Goal: Task Accomplishment & Management: Manage account settings

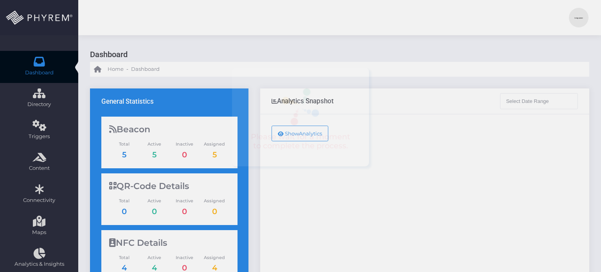
type input "09-08-2025 - 10-08-2025"
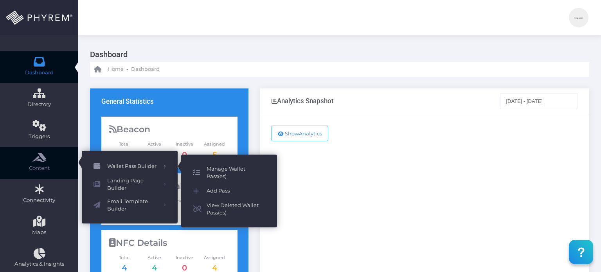
click at [223, 175] on span "Manage Wallet Pass(es)" at bounding box center [236, 172] width 59 height 15
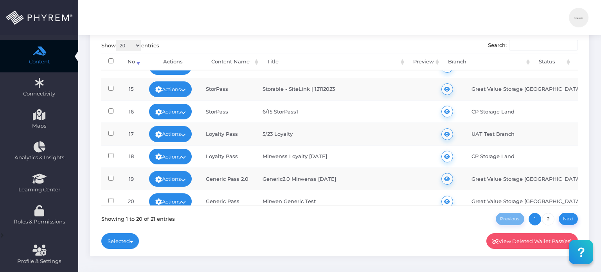
scroll to position [315, 0]
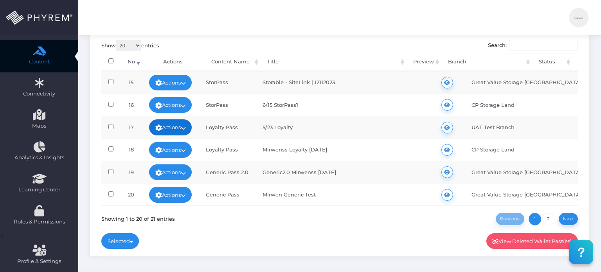
click at [185, 121] on link "Actions" at bounding box center [170, 127] width 43 height 16
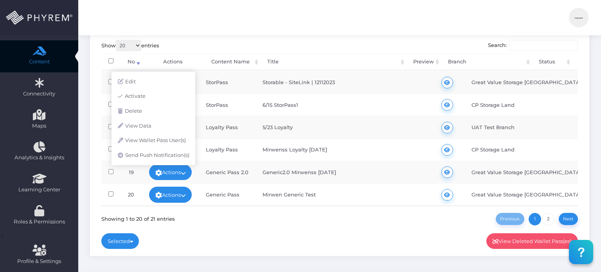
click at [343, 120] on td "5/23 Loyalty" at bounding box center [342, 127] width 174 height 22
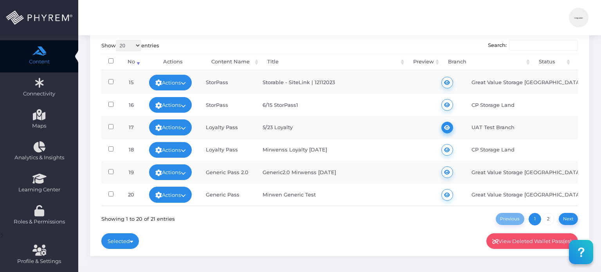
click at [444, 128] on icon at bounding box center [447, 128] width 6 height 0
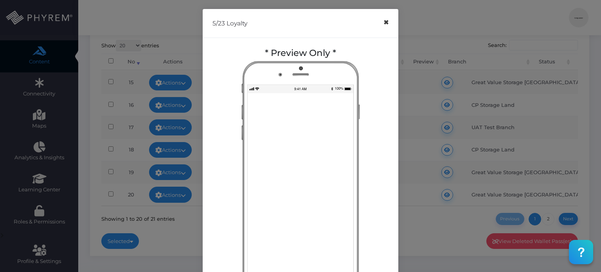
click at [382, 22] on button "×" at bounding box center [385, 23] width 15 height 18
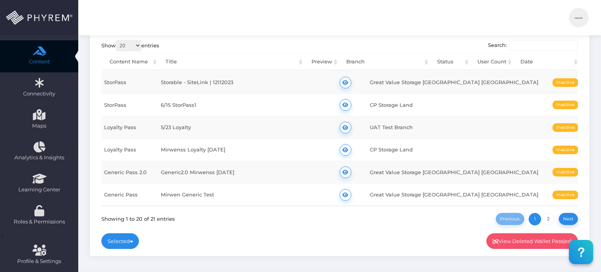
scroll to position [0, 108]
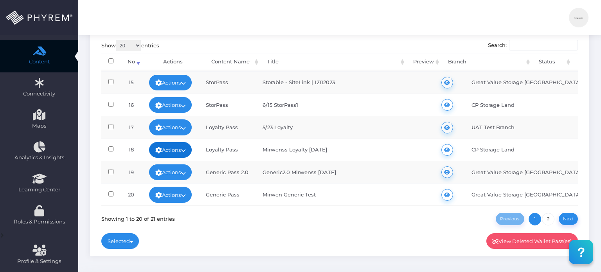
click at [182, 145] on link "Actions" at bounding box center [170, 150] width 43 height 16
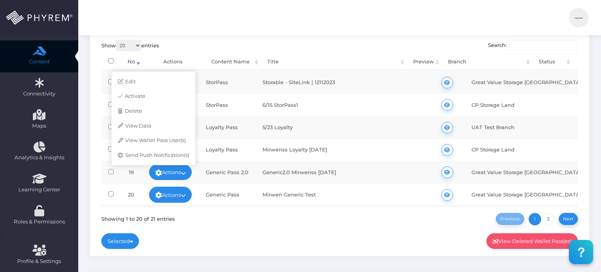
click at [263, 150] on td "Mirwenss Loyalty [DATE]" at bounding box center [342, 149] width 174 height 22
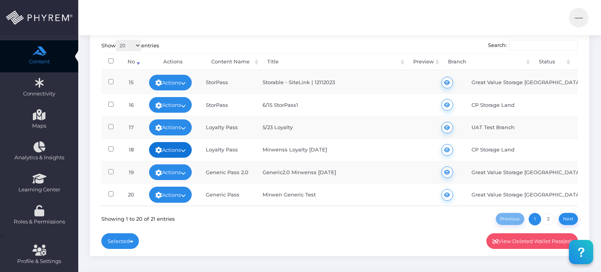
click at [167, 143] on link "Actions" at bounding box center [170, 150] width 43 height 16
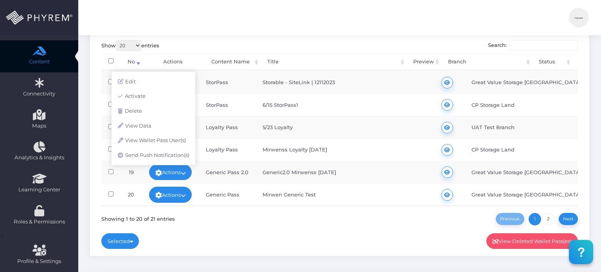
click at [230, 147] on td "Loyalty Pass" at bounding box center [227, 149] width 57 height 22
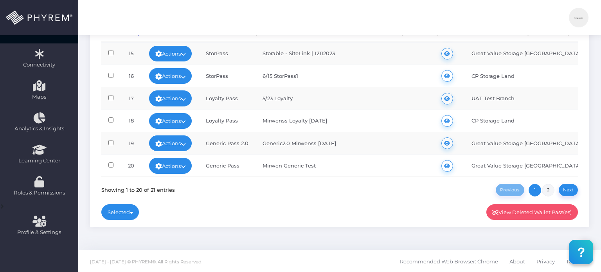
click at [549, 189] on link "2" at bounding box center [548, 190] width 13 height 13
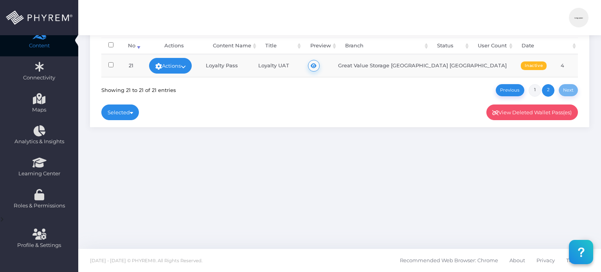
click at [535, 86] on link "1" at bounding box center [535, 90] width 13 height 13
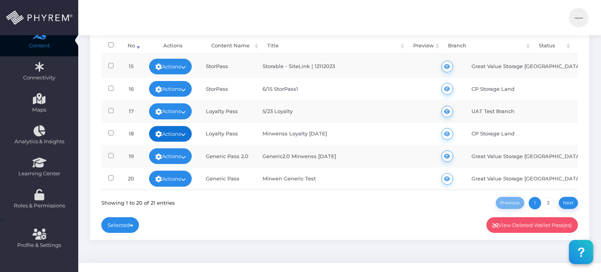
click at [176, 129] on link "Actions" at bounding box center [170, 134] width 43 height 16
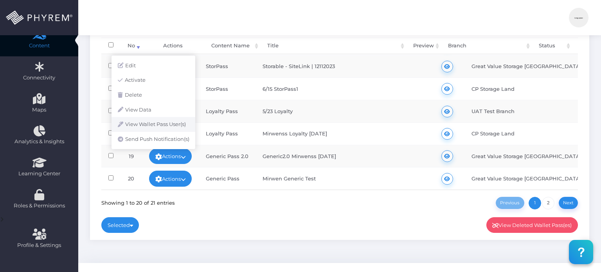
click at [167, 123] on link "View Wallet Pass User(s)" at bounding box center [154, 124] width 84 height 15
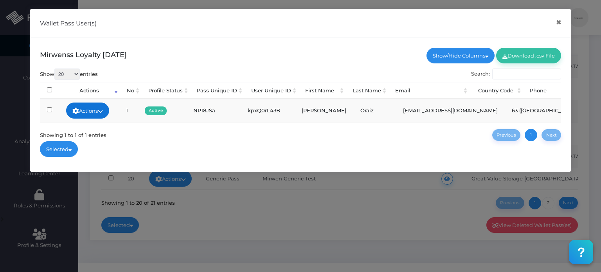
click at [103, 106] on link "Actions" at bounding box center [87, 111] width 43 height 16
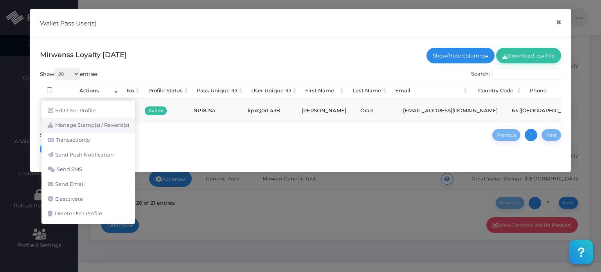
click at [95, 129] on link "Manage Stamp(s) / Reward(s)" at bounding box center [88, 125] width 94 height 15
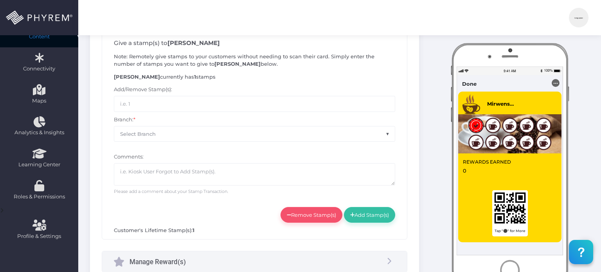
scroll to position [130, 0]
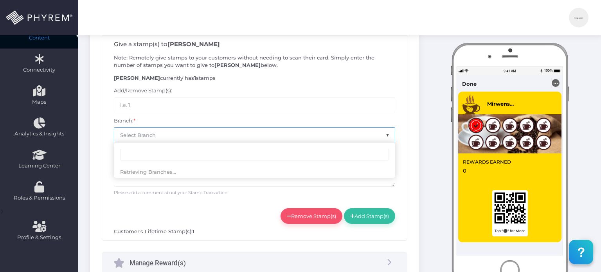
click at [363, 131] on span "Select Branch" at bounding box center [254, 135] width 281 height 15
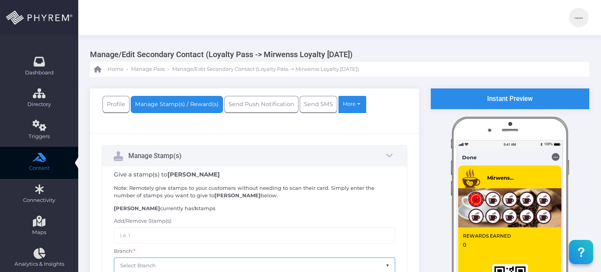
scroll to position [0, 0]
click at [351, 108] on link "More" at bounding box center [352, 104] width 28 height 18
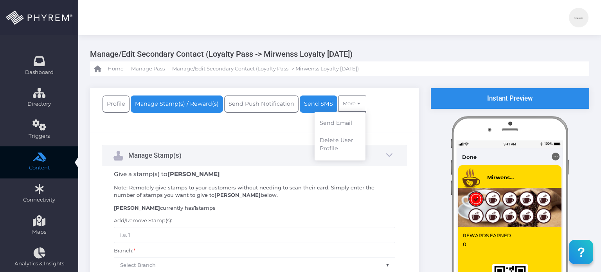
click at [311, 101] on link "Send SMS" at bounding box center [319, 104] width 38 height 18
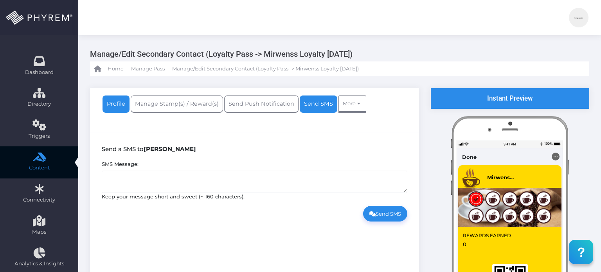
click at [115, 105] on link "Profile" at bounding box center [116, 104] width 27 height 18
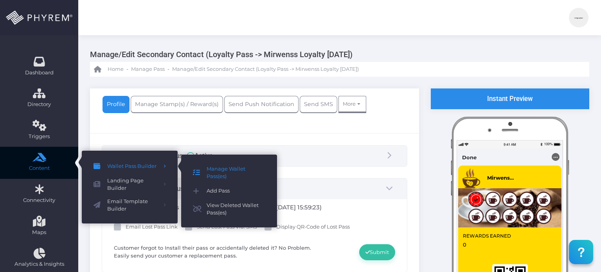
click at [227, 173] on span "Manage Wallet Pass(es)" at bounding box center [236, 172] width 59 height 15
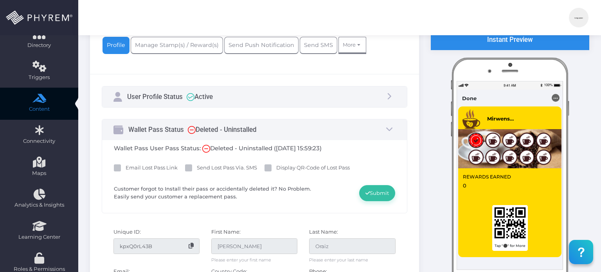
scroll to position [58, 0]
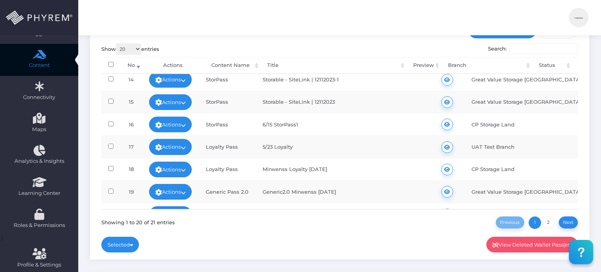
scroll to position [315, 0]
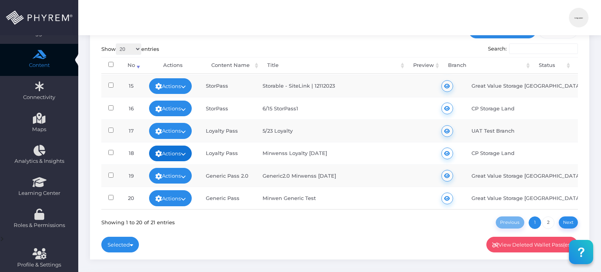
click at [175, 152] on link "Actions" at bounding box center [170, 154] width 43 height 16
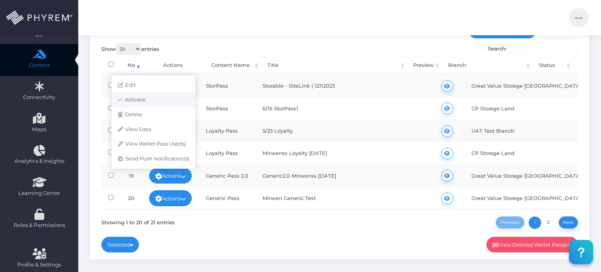
click at [144, 99] on link "Activate" at bounding box center [154, 99] width 84 height 15
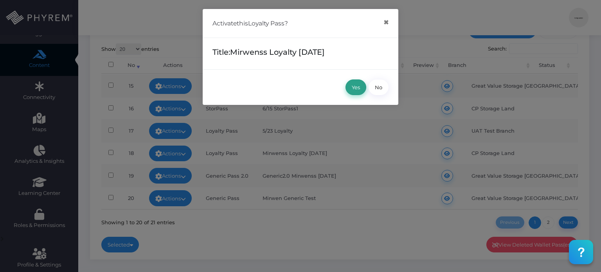
click at [357, 86] on button "Yes" at bounding box center [355, 87] width 21 height 16
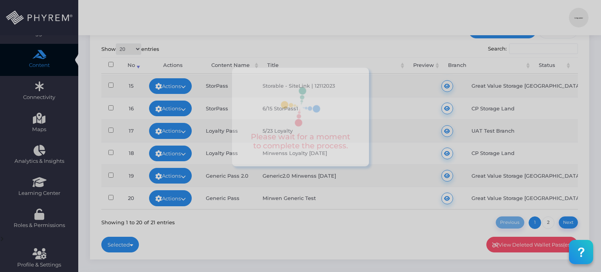
scroll to position [0, 0]
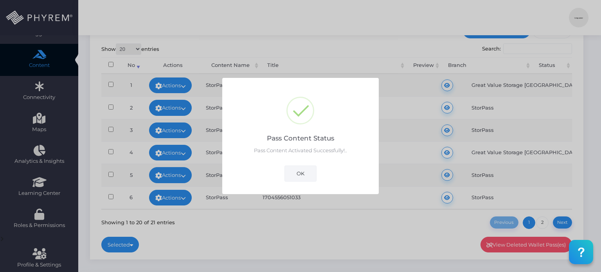
click at [305, 171] on button "OK" at bounding box center [300, 173] width 32 height 16
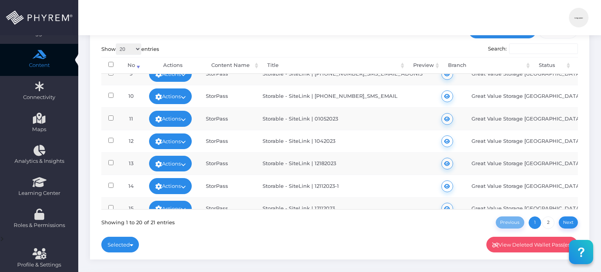
scroll to position [315, 0]
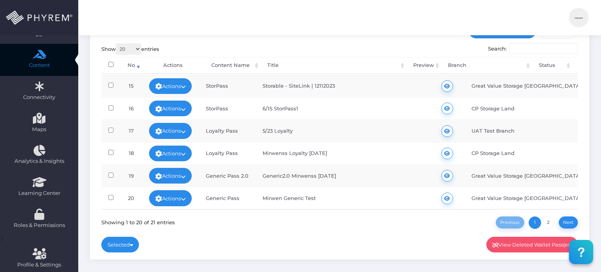
click at [275, 148] on td "Mirwenss Loyalty [DATE]" at bounding box center [342, 153] width 174 height 22
click at [275, 148] on td "Mirwenss Loyalty 4/7/23" at bounding box center [342, 153] width 174 height 22
copy td "Mirwenss"
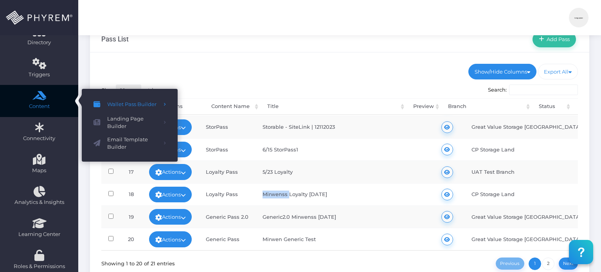
scroll to position [58, 0]
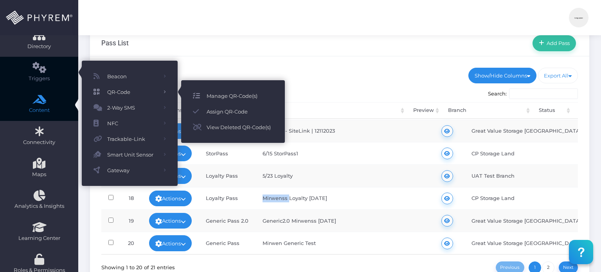
click at [222, 95] on span "Manage QR-Code(s)" at bounding box center [240, 96] width 67 height 10
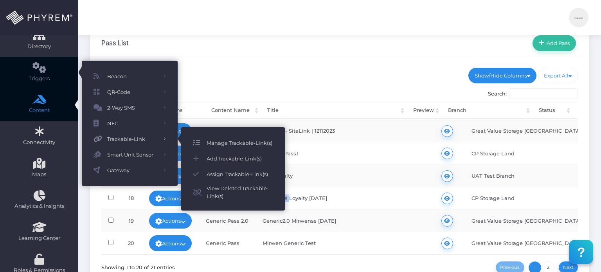
click at [228, 142] on span "Manage Trackable-Link(s)" at bounding box center [240, 143] width 67 height 10
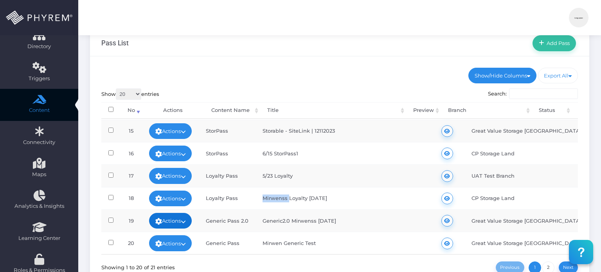
click at [169, 216] on link "Actions" at bounding box center [170, 221] width 43 height 16
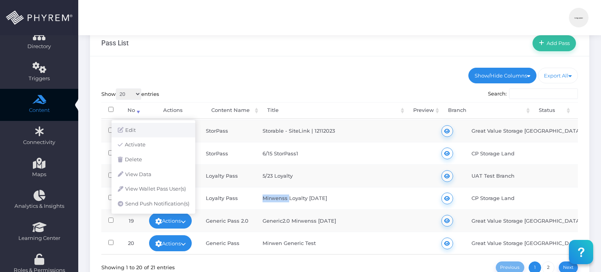
click at [178, 135] on link "Edit" at bounding box center [154, 130] width 84 height 15
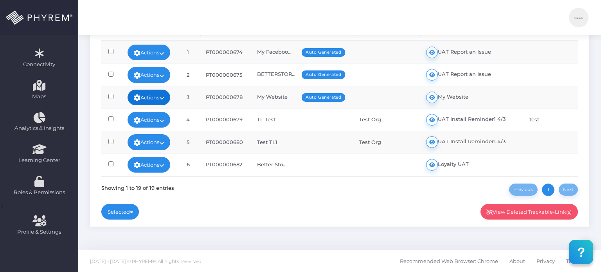
click at [167, 92] on link "Actions" at bounding box center [149, 98] width 43 height 16
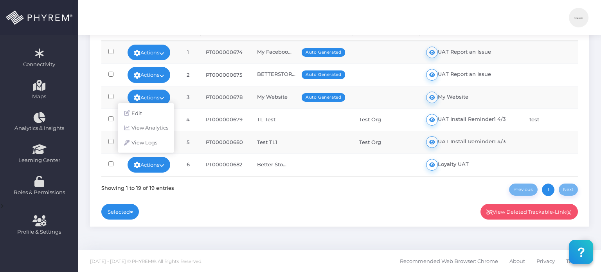
click at [283, 117] on td "TL Test" at bounding box center [301, 119] width 102 height 22
click at [160, 117] on link "Actions" at bounding box center [149, 120] width 43 height 16
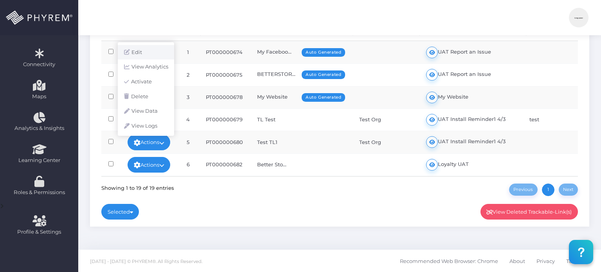
click at [156, 56] on link "Edit" at bounding box center [146, 52] width 56 height 15
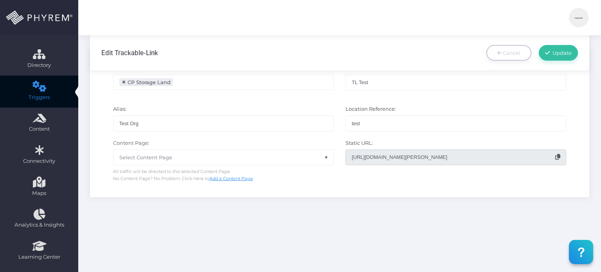
scroll to position [42, 0]
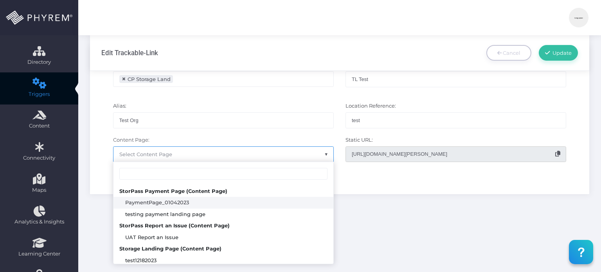
click at [307, 155] on span "Select Content Page" at bounding box center [223, 154] width 220 height 15
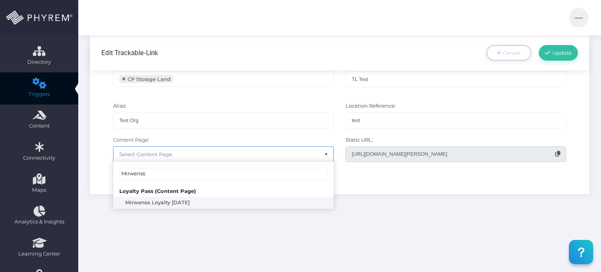
type input "Mirwenss"
select select "1580"
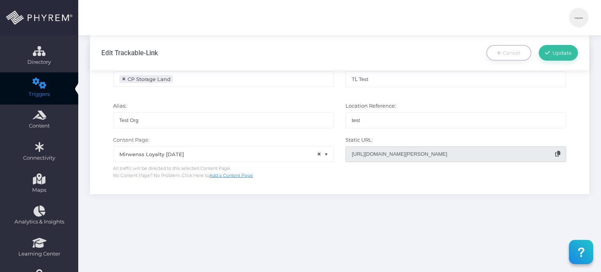
click at [285, 195] on div "Edit Trackable-Link Cancel Update * ×" at bounding box center [339, 119] width 523 height 171
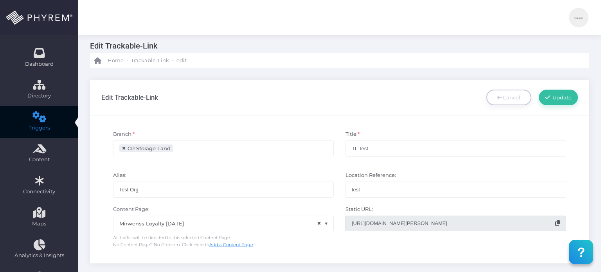
scroll to position [7, 0]
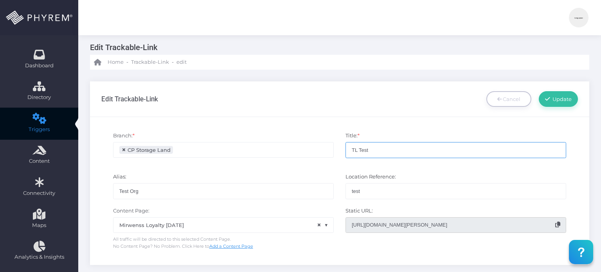
click at [376, 150] on input "TL Test" at bounding box center [455, 150] width 221 height 16
type input "TL Test Coffee"
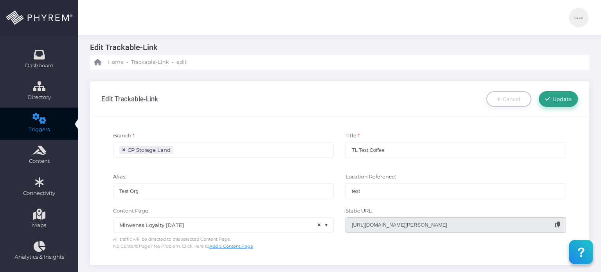
click at [561, 97] on span "Update" at bounding box center [561, 99] width 22 height 6
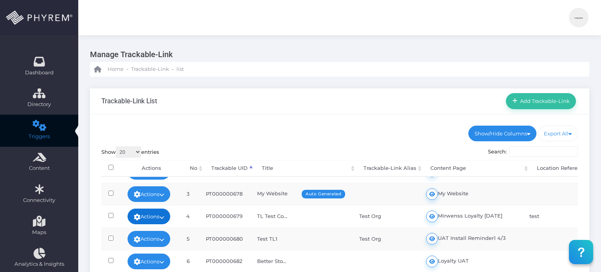
click at [156, 216] on link "Actions" at bounding box center [149, 217] width 43 height 16
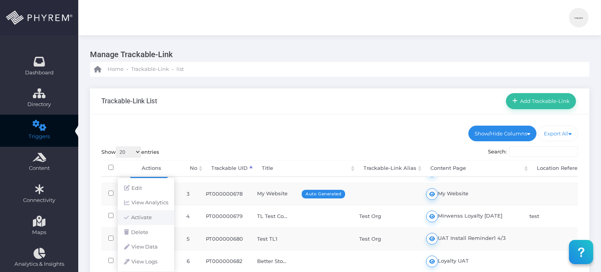
click at [152, 216] on link "Activate" at bounding box center [146, 217] width 56 height 15
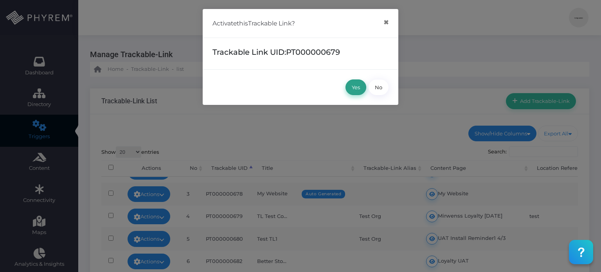
click at [354, 87] on button "Yes" at bounding box center [355, 87] width 21 height 16
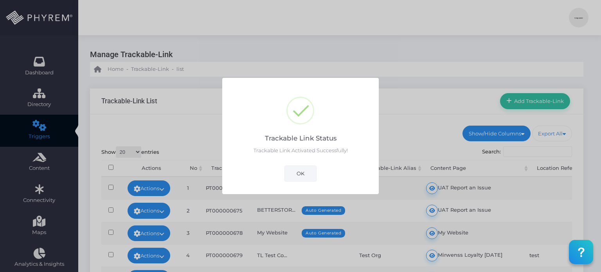
click at [300, 176] on button "OK" at bounding box center [300, 173] width 32 height 16
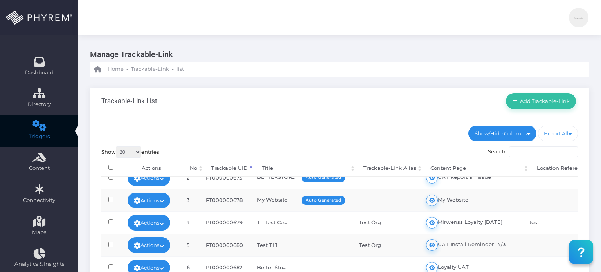
scroll to position [32, 0]
click at [160, 218] on link "Actions" at bounding box center [149, 223] width 43 height 16
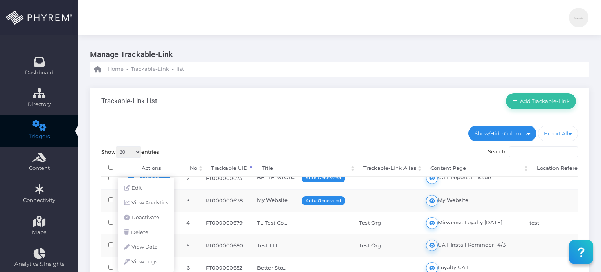
click at [224, 217] on td "PT000000679" at bounding box center [224, 223] width 51 height 22
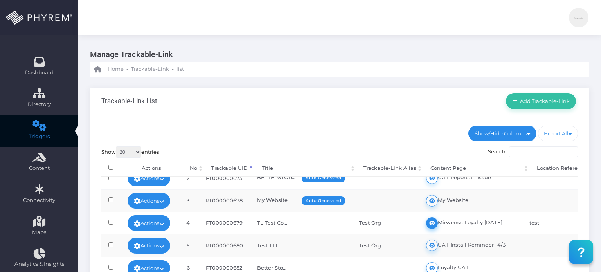
click at [435, 223] on icon at bounding box center [432, 223] width 6 height 0
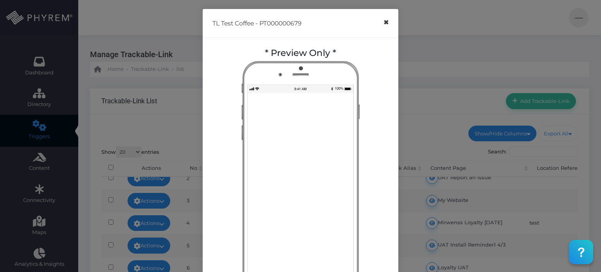
click at [382, 24] on button "×" at bounding box center [385, 23] width 15 height 18
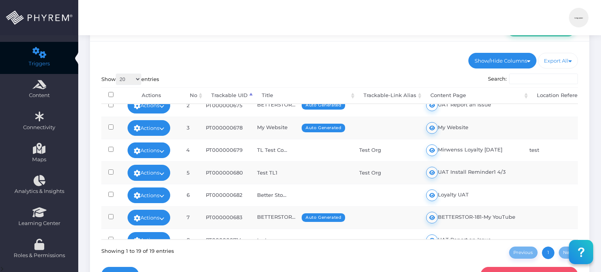
scroll to position [0, 0]
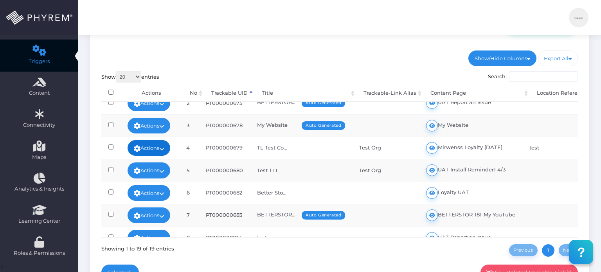
click at [164, 149] on link "Actions" at bounding box center [149, 148] width 43 height 16
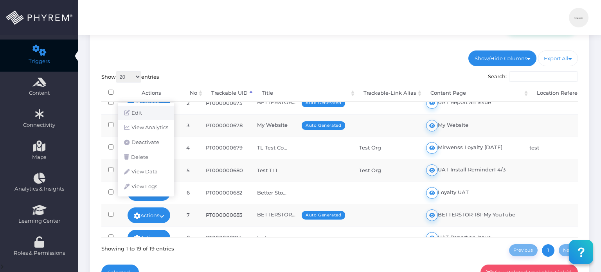
click at [158, 119] on link "Edit" at bounding box center [146, 113] width 56 height 15
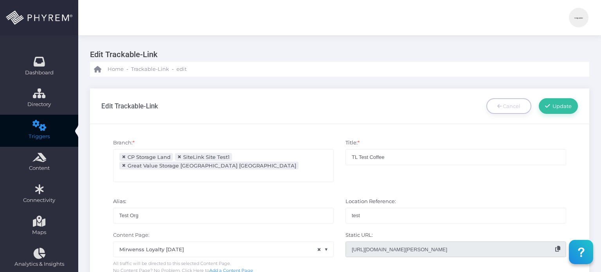
click at [557, 246] on icon at bounding box center [557, 248] width 5 height 5
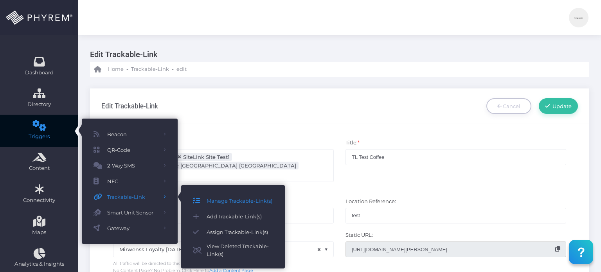
click at [211, 202] on span "Manage Trackable-Link(s)" at bounding box center [240, 201] width 67 height 10
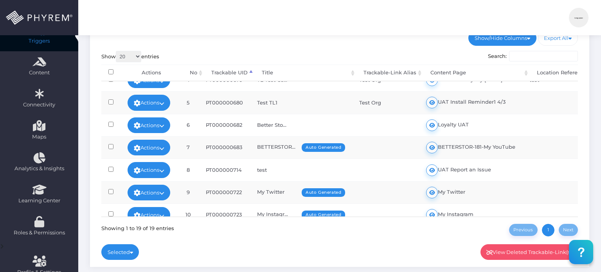
scroll to position [79, 0]
click at [153, 127] on link "Actions" at bounding box center [149, 126] width 43 height 16
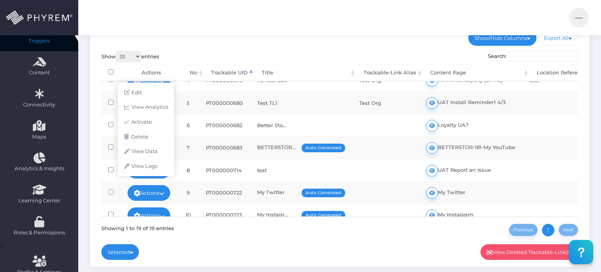
click at [240, 123] on td "PT000000682" at bounding box center [224, 125] width 51 height 22
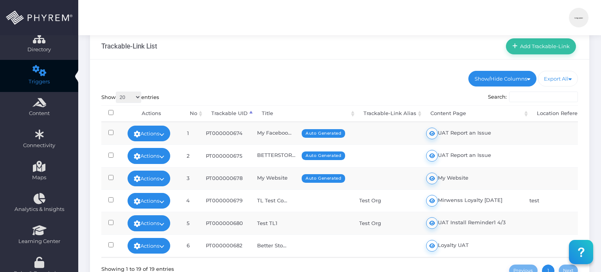
scroll to position [55, 0]
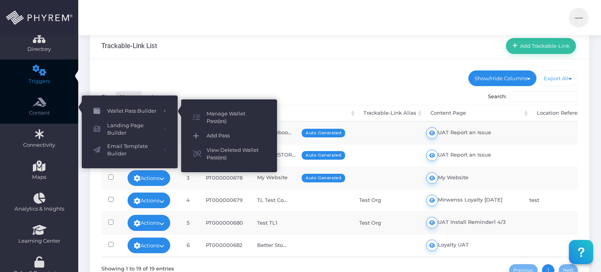
click at [221, 133] on span "Add Pass" at bounding box center [236, 136] width 59 height 10
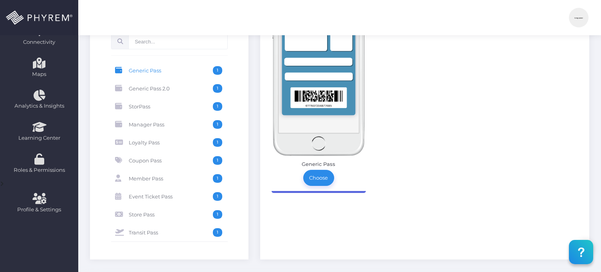
scroll to position [159, 0]
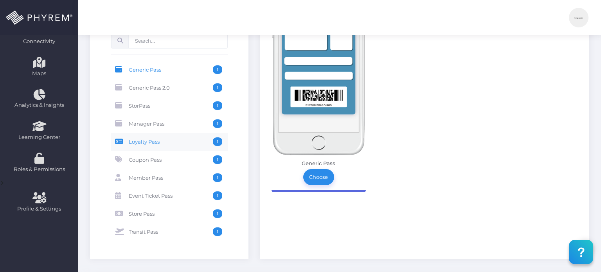
click at [174, 146] on link "Loyalty Pass 1" at bounding box center [169, 142] width 117 height 18
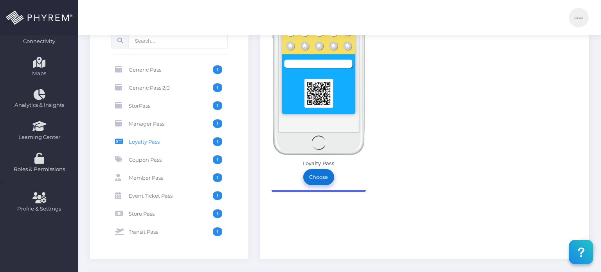
click at [321, 174] on link "Choose" at bounding box center [318, 177] width 31 height 16
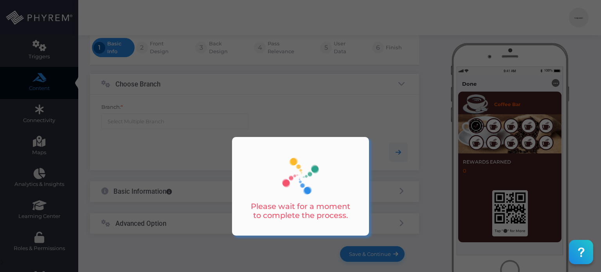
scroll to position [129, 0]
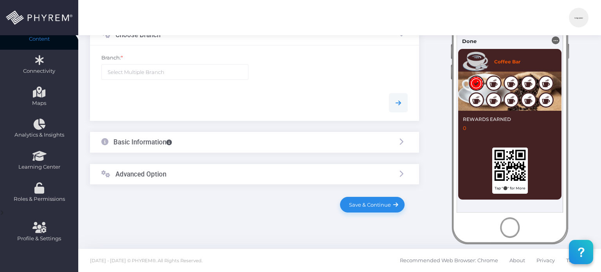
click at [193, 73] on ul at bounding box center [175, 72] width 147 height 15
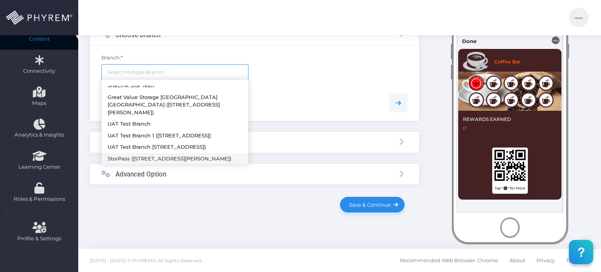
scroll to position [0, 0]
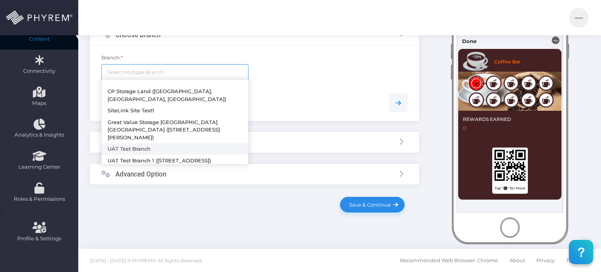
select select "203"
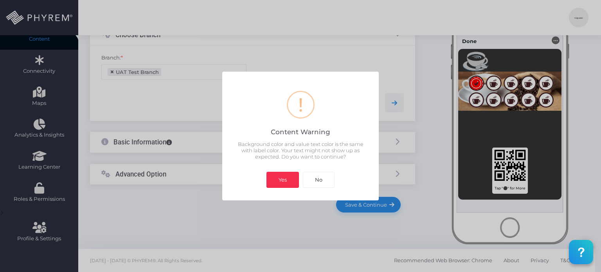
click at [287, 173] on button "Yes" at bounding box center [282, 180] width 32 height 16
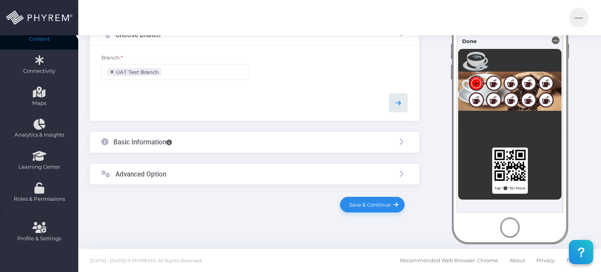
click at [393, 106] on link at bounding box center [398, 102] width 19 height 19
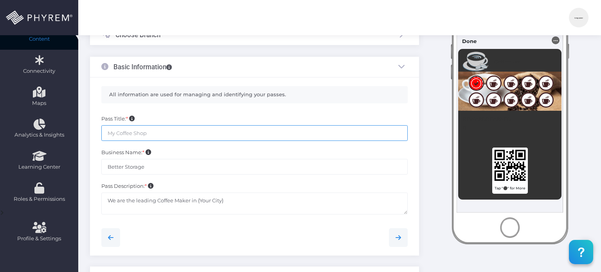
click at [295, 126] on input "text" at bounding box center [254, 133] width 306 height 16
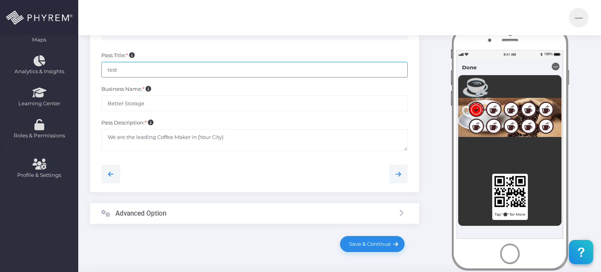
scroll to position [193, 0]
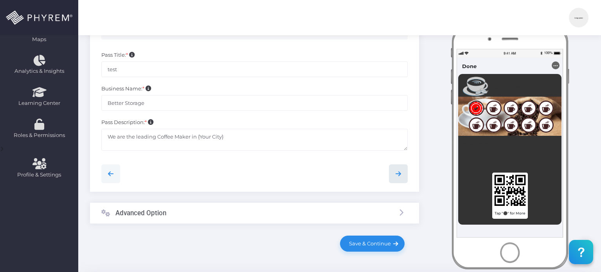
click at [399, 173] on icon at bounding box center [398, 173] width 9 height 9
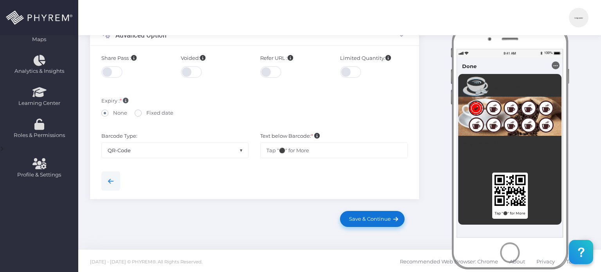
click at [371, 216] on span "Save & Continue" at bounding box center [368, 219] width 45 height 6
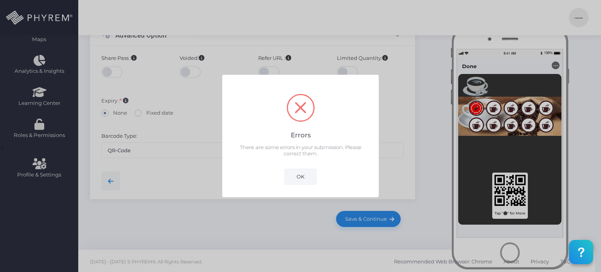
click at [304, 178] on button "OK" at bounding box center [300, 177] width 32 height 16
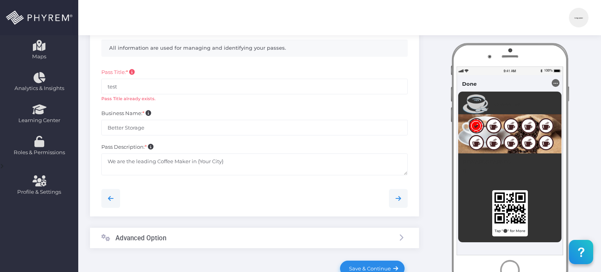
scroll to position [175, 0]
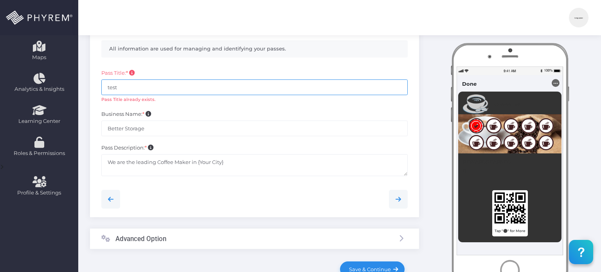
click at [203, 84] on input "test" at bounding box center [254, 87] width 306 height 16
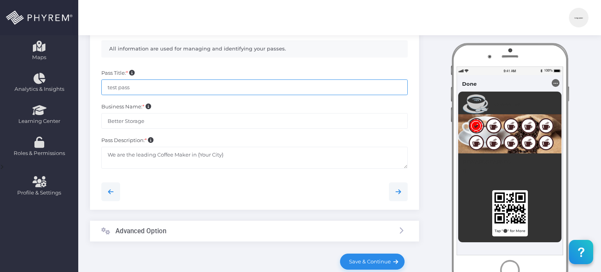
type input "test pass"
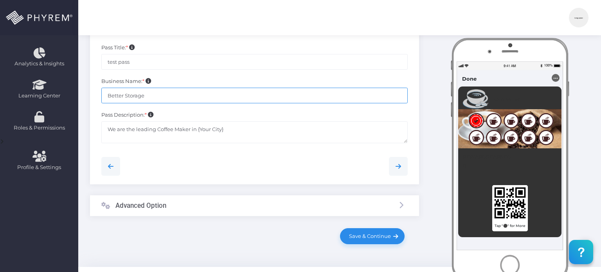
scroll to position [218, 0]
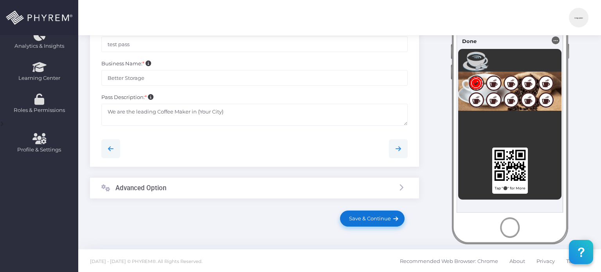
click at [363, 222] on link "Save & Continue" at bounding box center [372, 218] width 64 height 16
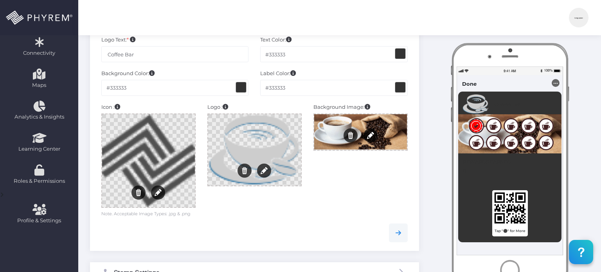
scroll to position [147, 0]
click at [397, 230] on icon at bounding box center [398, 232] width 9 height 9
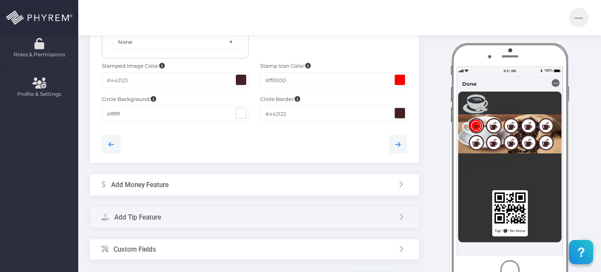
scroll to position [297, 0]
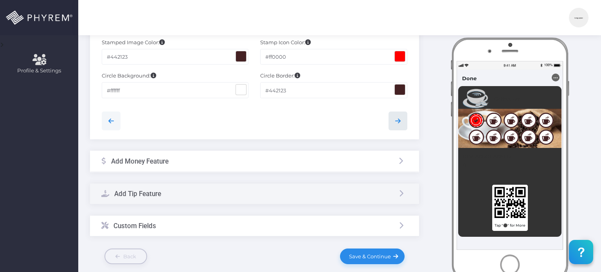
click at [399, 123] on icon at bounding box center [397, 120] width 9 height 9
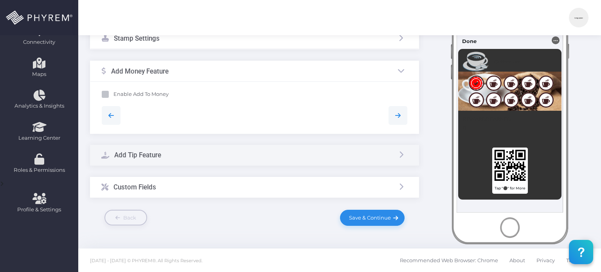
scroll to position [157, 0]
click at [401, 117] on icon at bounding box center [397, 116] width 9 height 9
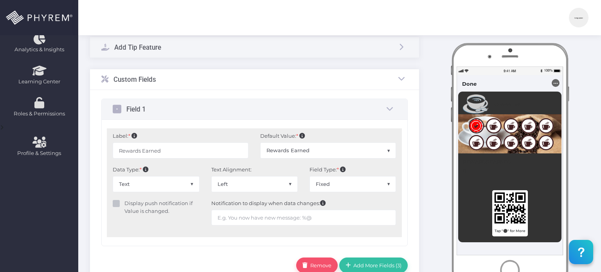
scroll to position [241, 0]
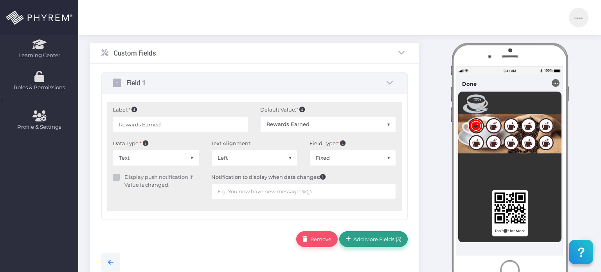
click at [379, 237] on span "Add More Fields ( 3 )" at bounding box center [376, 239] width 51 height 6
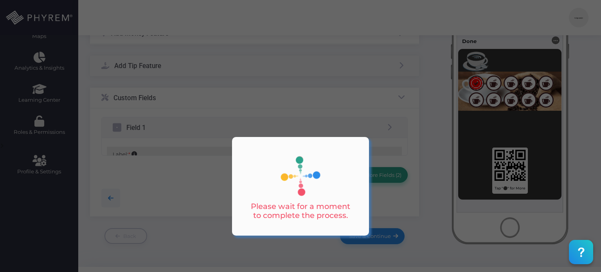
select select "1"
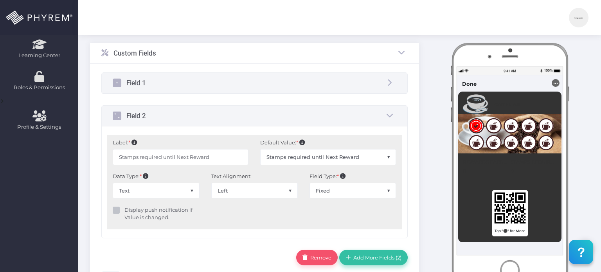
scroll to position [299, 0]
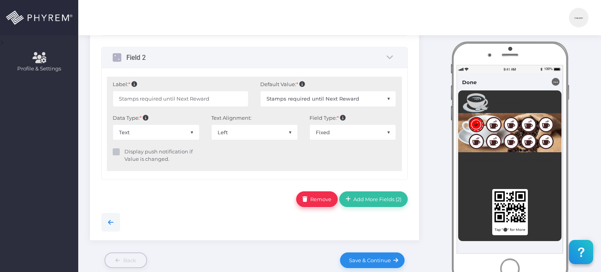
click at [315, 192] on link "Remove" at bounding box center [316, 199] width 41 height 16
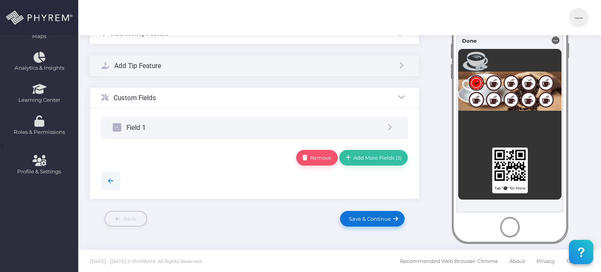
click at [378, 217] on span "Save & Continue" at bounding box center [368, 219] width 45 height 6
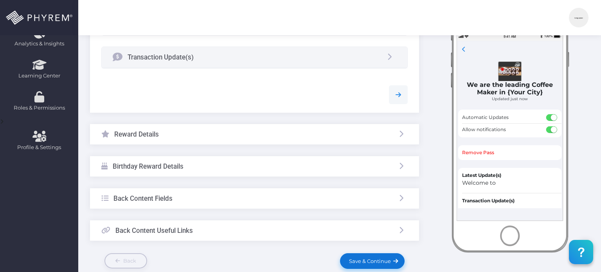
scroll to position [263, 0]
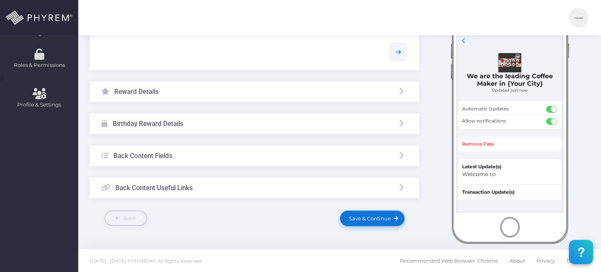
click at [380, 220] on span "Save & Continue" at bounding box center [368, 218] width 45 height 6
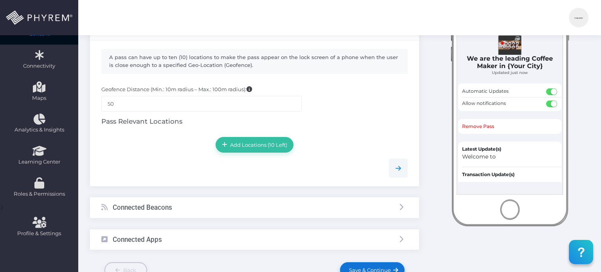
scroll to position [186, 0]
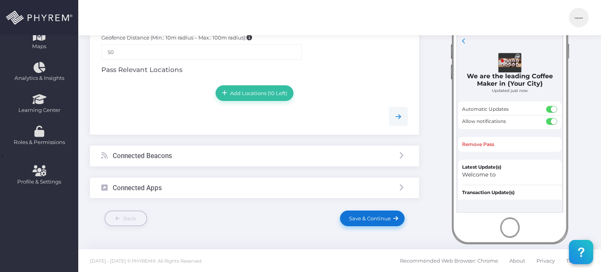
click at [376, 219] on span "Save & Continue" at bounding box center [368, 218] width 45 height 6
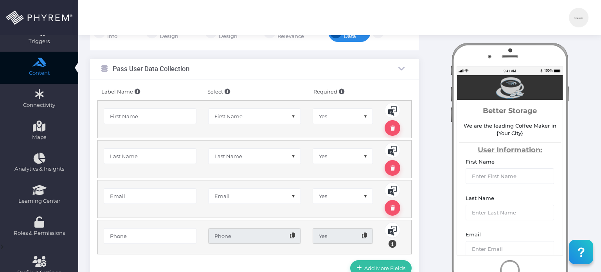
scroll to position [95, 0]
click at [393, 207] on icon at bounding box center [392, 207] width 4 height 0
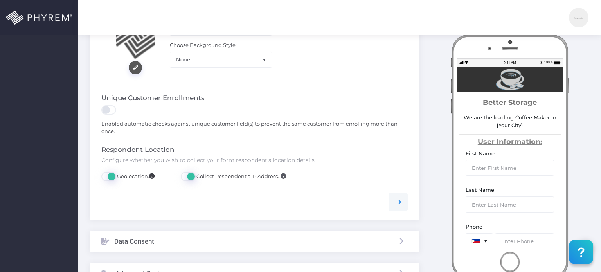
scroll to position [430, 0]
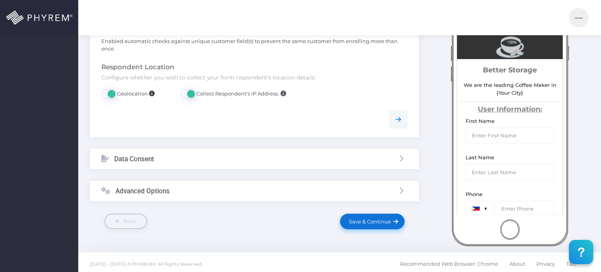
click at [374, 225] on link "Save & Continue" at bounding box center [372, 222] width 64 height 16
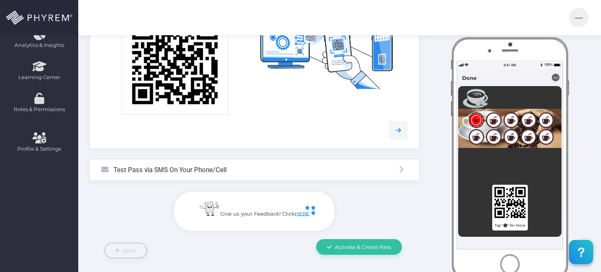
scroll to position [219, 0]
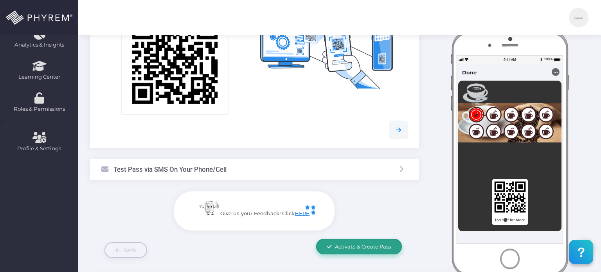
click at [370, 250] on link "Activate & Create Pass" at bounding box center [359, 247] width 86 height 16
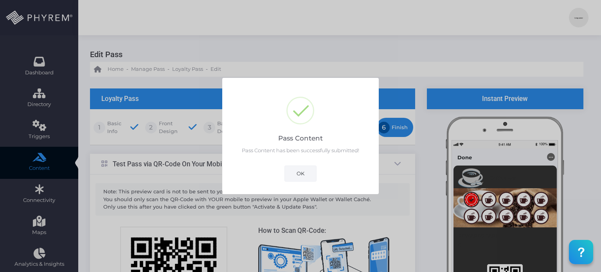
click at [305, 173] on button "OK" at bounding box center [300, 173] width 32 height 16
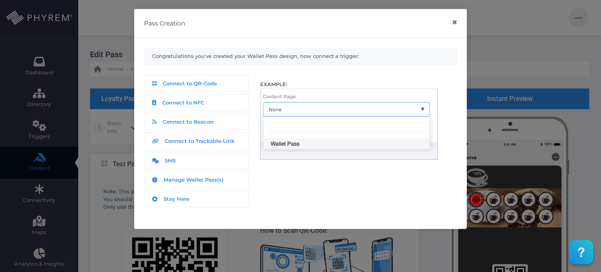
scroll to position [250, 0]
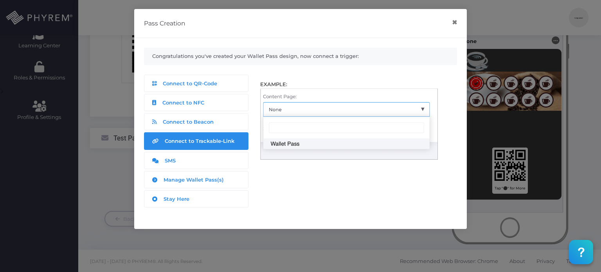
click at [203, 139] on span "Connect to Trackable-Link" at bounding box center [200, 141] width 70 height 6
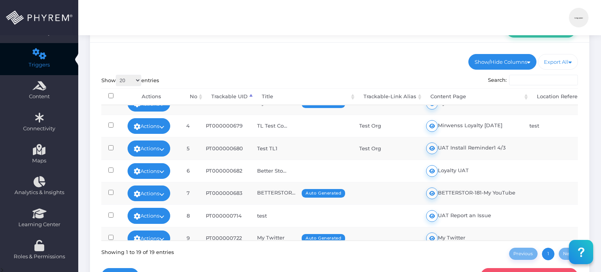
scroll to position [61, 0]
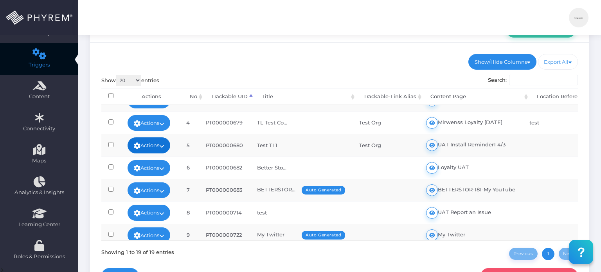
click at [154, 146] on link "Actions" at bounding box center [149, 145] width 43 height 16
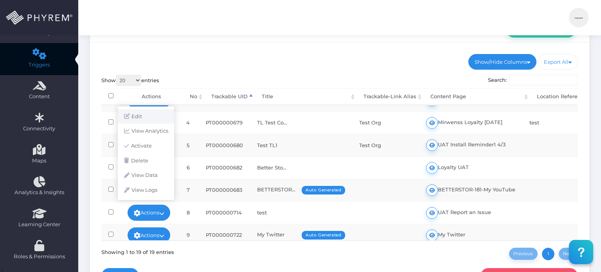
click at [155, 119] on link "Edit" at bounding box center [146, 116] width 56 height 15
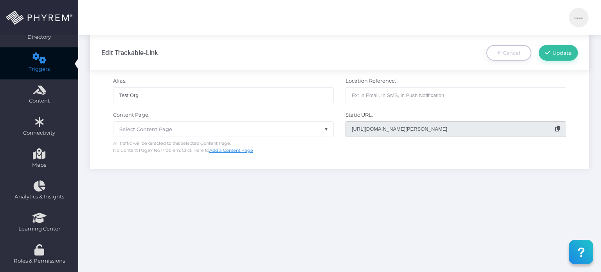
scroll to position [67, 0]
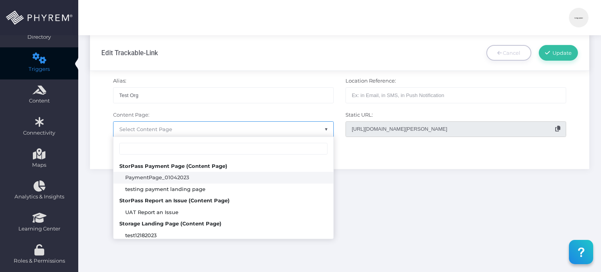
click at [208, 133] on span "Select Content Page" at bounding box center [223, 129] width 220 height 15
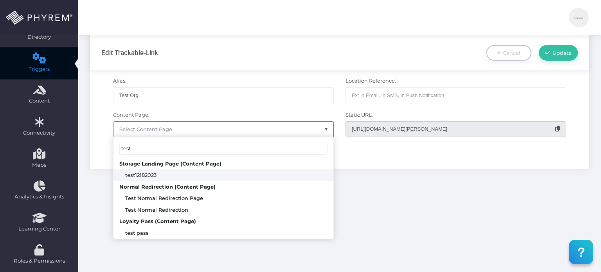
scroll to position [25, 0]
type input "test"
select select "2198"
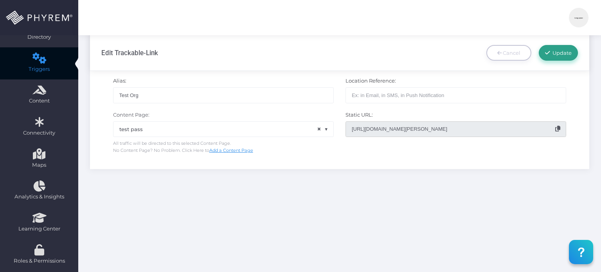
click at [561, 54] on span "Update" at bounding box center [561, 53] width 22 height 6
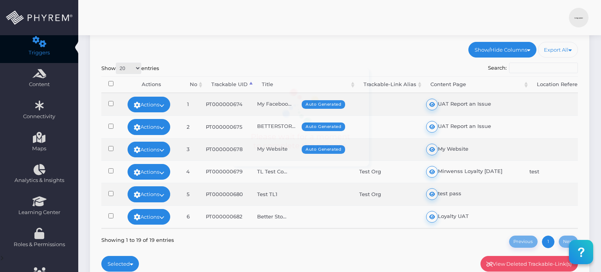
scroll to position [85, 0]
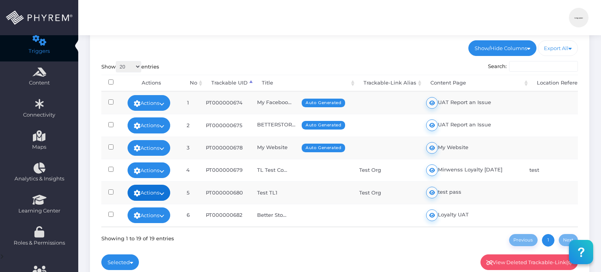
click at [165, 185] on link "Actions" at bounding box center [149, 193] width 43 height 16
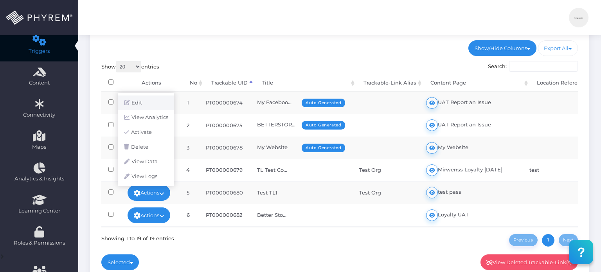
click at [161, 106] on link "Edit" at bounding box center [146, 102] width 56 height 15
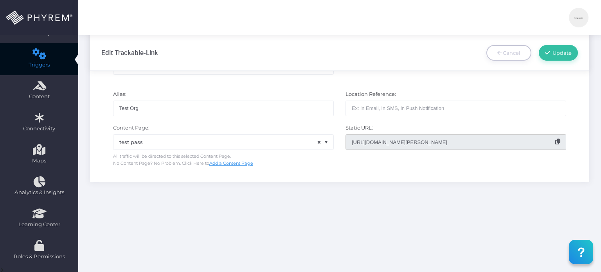
scroll to position [73, 0]
click at [559, 138] on icon at bounding box center [557, 140] width 5 height 5
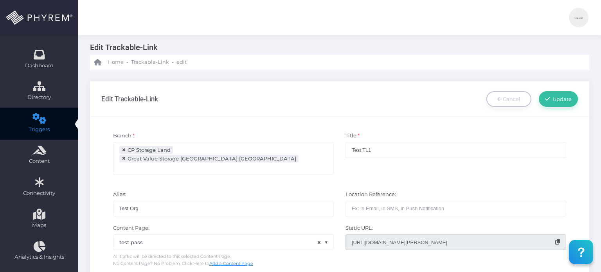
scroll to position [0, 0]
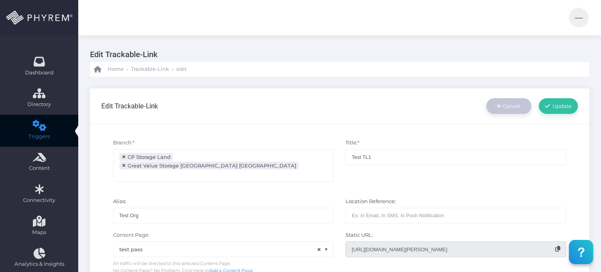
click at [499, 107] on icon at bounding box center [499, 106] width 4 height 5
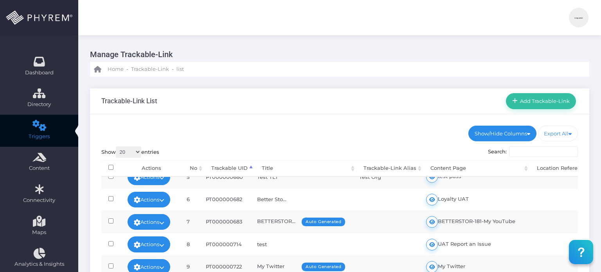
scroll to position [83, 0]
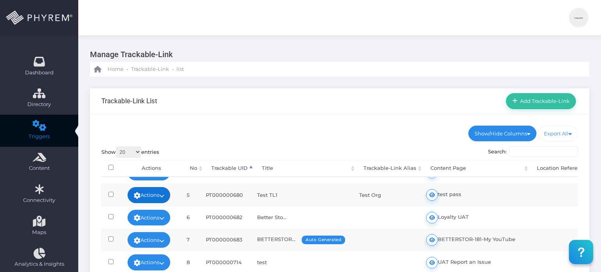
click at [164, 196] on icon at bounding box center [161, 196] width 5 height 0
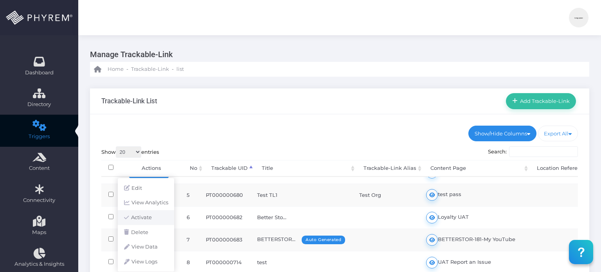
click at [152, 215] on link "Activate" at bounding box center [146, 217] width 56 height 15
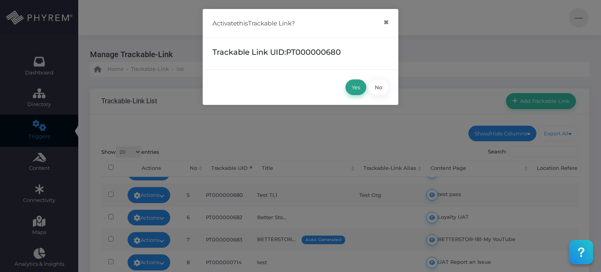
click at [353, 90] on button "Yes" at bounding box center [355, 87] width 21 height 16
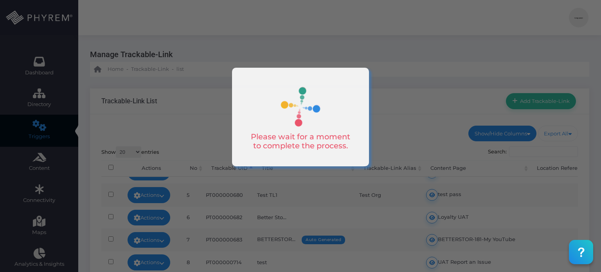
scroll to position [0, 0]
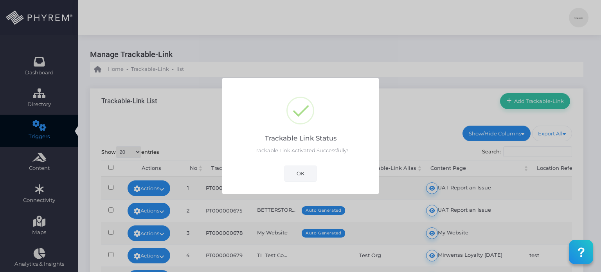
click at [300, 176] on button "OK" at bounding box center [300, 173] width 32 height 16
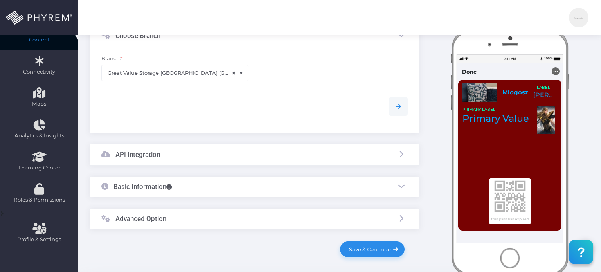
scroll to position [129, 0]
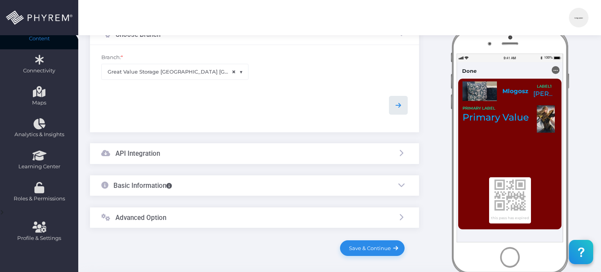
click at [399, 104] on icon at bounding box center [398, 105] width 9 height 9
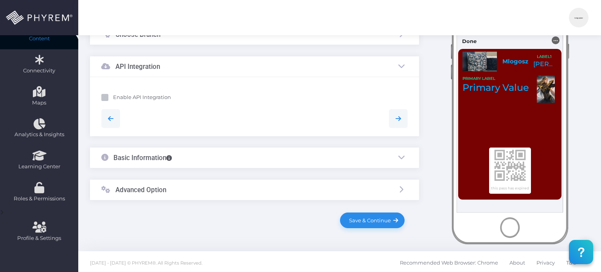
scroll to position [129, 0]
click at [399, 120] on icon at bounding box center [398, 118] width 9 height 9
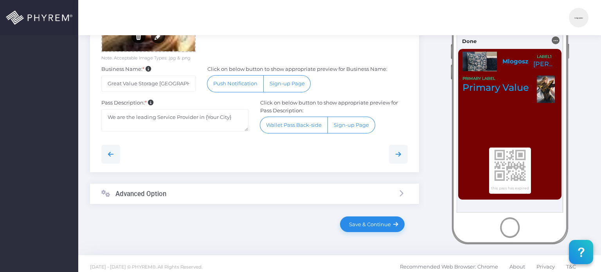
scroll to position [368, 0]
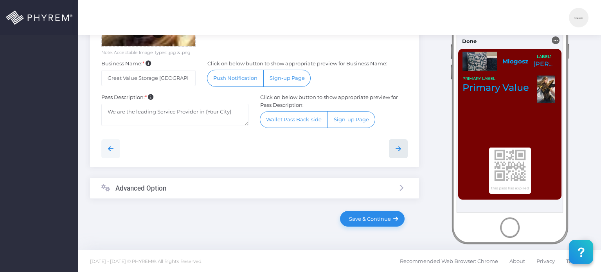
click at [399, 153] on link at bounding box center [398, 148] width 19 height 19
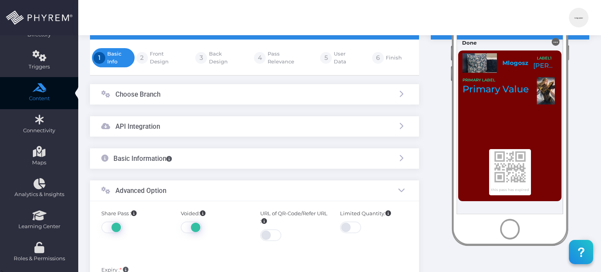
scroll to position [0, 0]
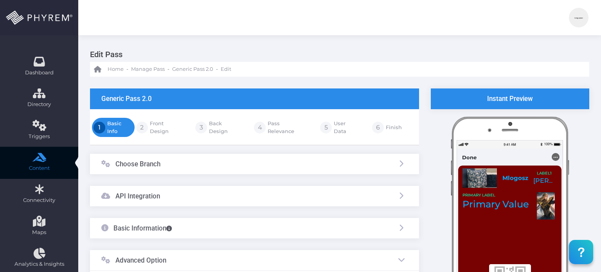
click at [169, 167] on div "Choose Branch" at bounding box center [254, 164] width 329 height 21
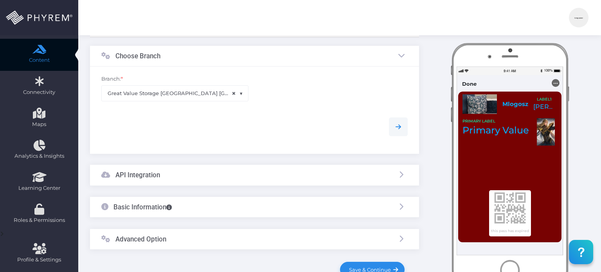
scroll to position [115, 0]
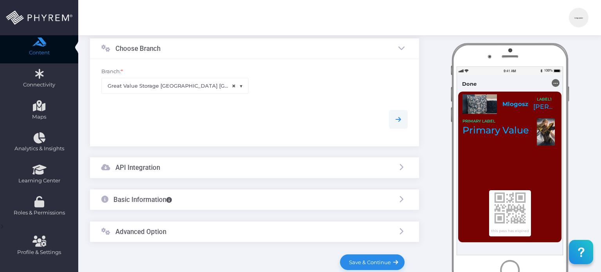
click at [177, 200] on div "Basic Information" at bounding box center [254, 199] width 329 height 21
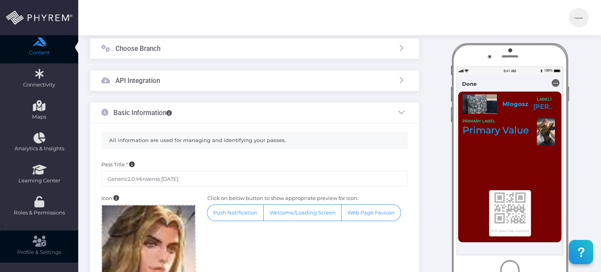
click at [59, 259] on link "Profile & Settings" at bounding box center [39, 246] width 78 height 32
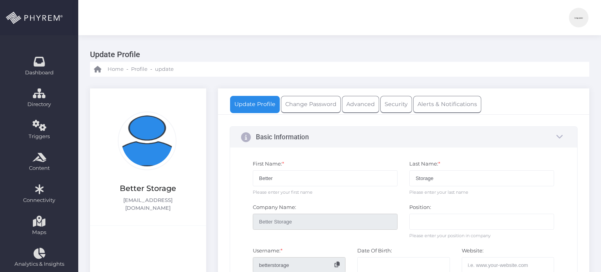
select select "America/[GEOGRAPHIC_DATA]"
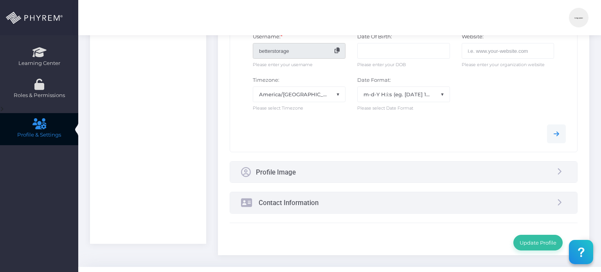
scroll to position [233, 0]
click at [395, 174] on div "Profile Image" at bounding box center [403, 171] width 347 height 21
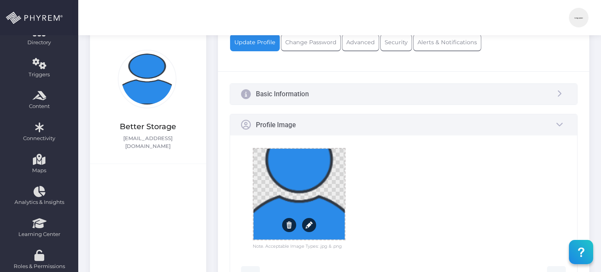
scroll to position [0, 0]
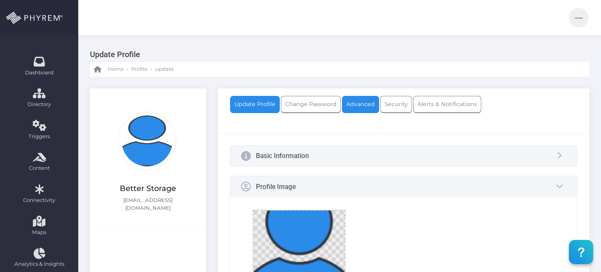
click at [357, 101] on link "Advanced" at bounding box center [360, 104] width 37 height 17
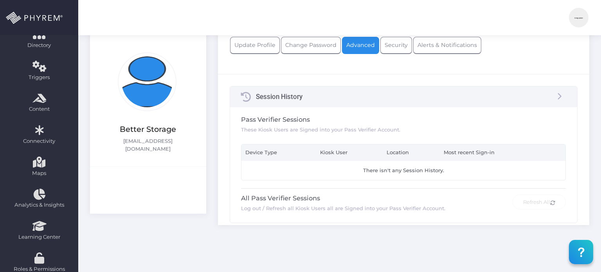
scroll to position [59, 0]
click at [398, 51] on link "Security" at bounding box center [396, 44] width 32 height 17
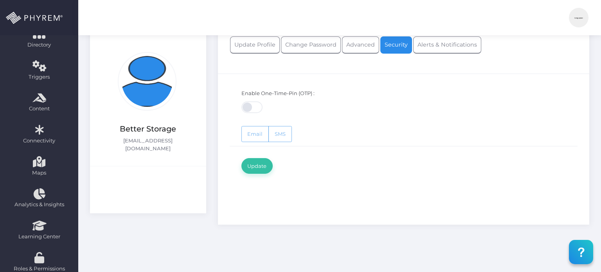
scroll to position [25, 0]
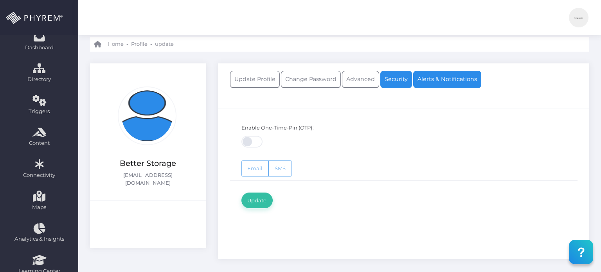
click at [443, 78] on link "Alerts & Notifications" at bounding box center [447, 79] width 68 height 17
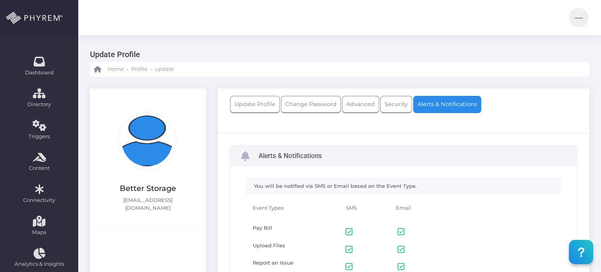
click at [573, 17] on img at bounding box center [579, 18] width 20 height 20
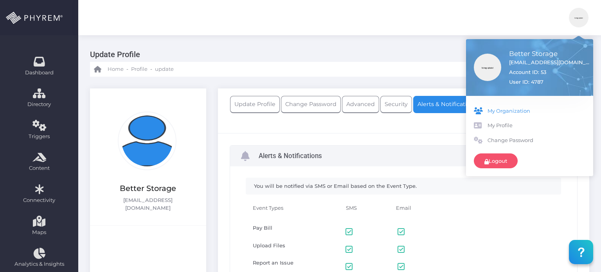
click at [515, 110] on span "My Organization" at bounding box center [536, 111] width 98 height 8
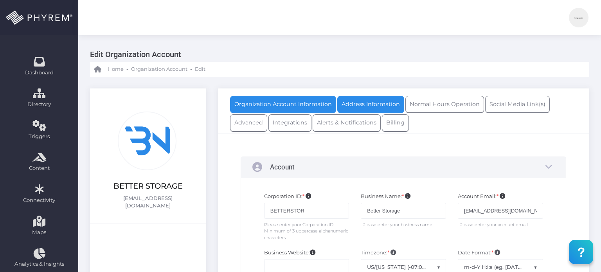
click at [378, 108] on link "Address Information" at bounding box center [370, 104] width 67 height 17
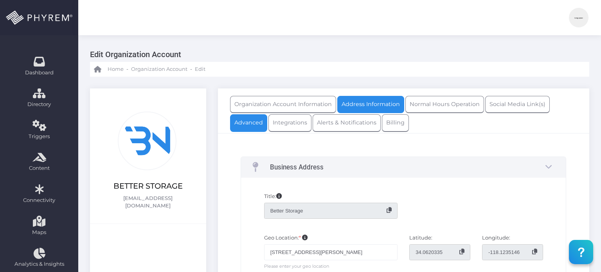
click at [239, 125] on link "Advanced" at bounding box center [248, 122] width 37 height 17
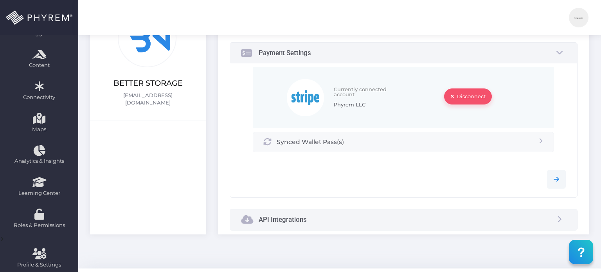
scroll to position [118, 0]
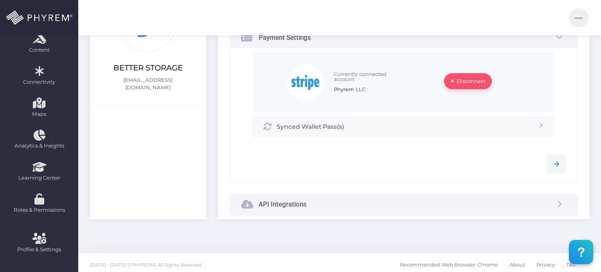
click at [288, 208] on div "API Integrations" at bounding box center [274, 204] width 66 height 21
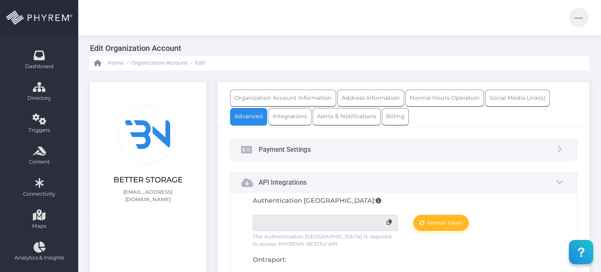
scroll to position [7, 0]
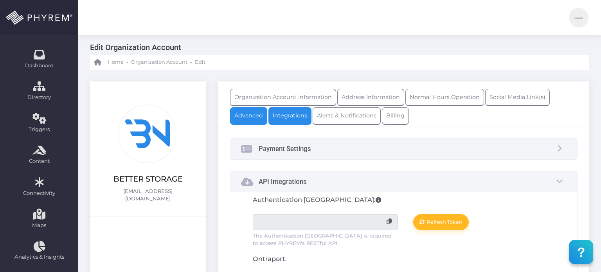
click at [284, 111] on link "Integrations" at bounding box center [289, 115] width 43 height 17
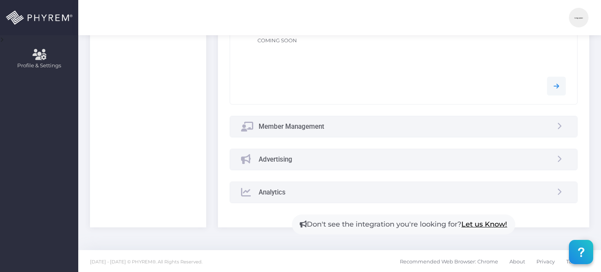
scroll to position [302, 0]
click at [270, 128] on h3 "Member Management" at bounding box center [292, 127] width 66 height 8
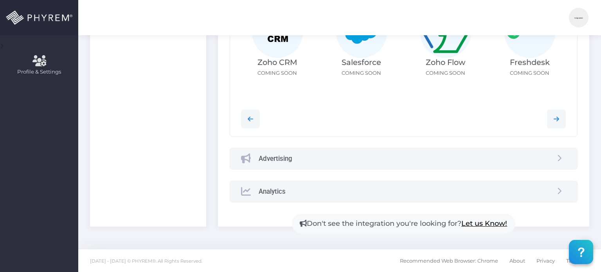
scroll to position [296, 0]
click at [270, 155] on h3 "Advertising" at bounding box center [276, 159] width 34 height 8
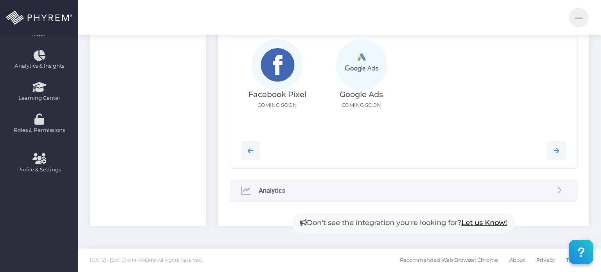
scroll to position [197, 0]
click at [275, 196] on div "Analytics" at bounding box center [263, 192] width 45 height 21
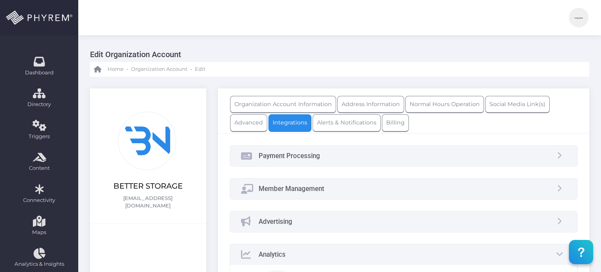
scroll to position [0, 0]
click at [349, 129] on link "Alerts & Notifications" at bounding box center [347, 122] width 68 height 17
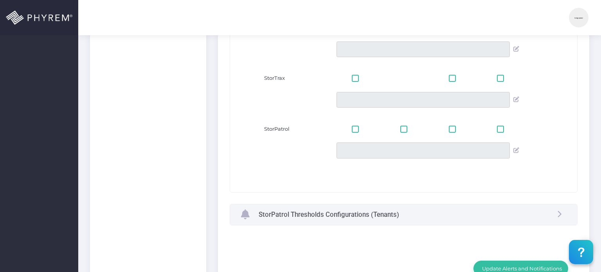
scroll to position [348, 0]
click at [311, 211] on h3 "StorPatrol Thresholds Configurations (Tenants)" at bounding box center [329, 215] width 140 height 8
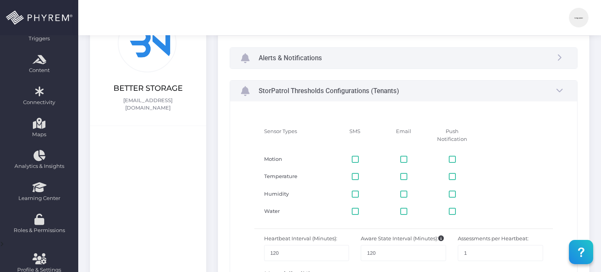
scroll to position [0, 0]
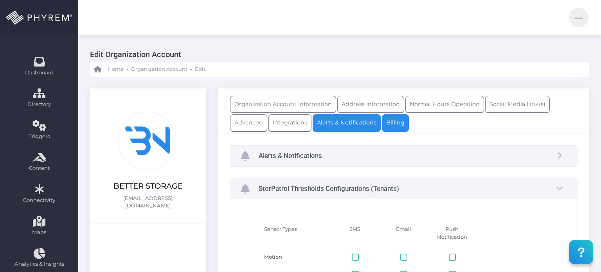
click at [389, 126] on link "Billing" at bounding box center [395, 122] width 27 height 17
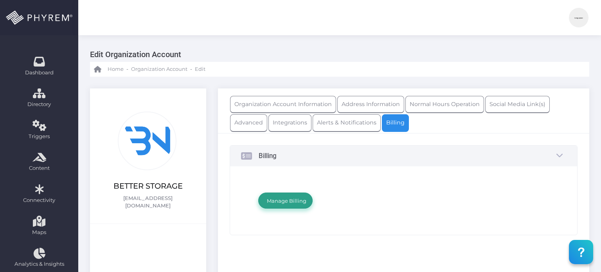
click at [276, 198] on span "Manage Billing" at bounding box center [285, 201] width 42 height 6
